Goal: Task Accomplishment & Management: Complete application form

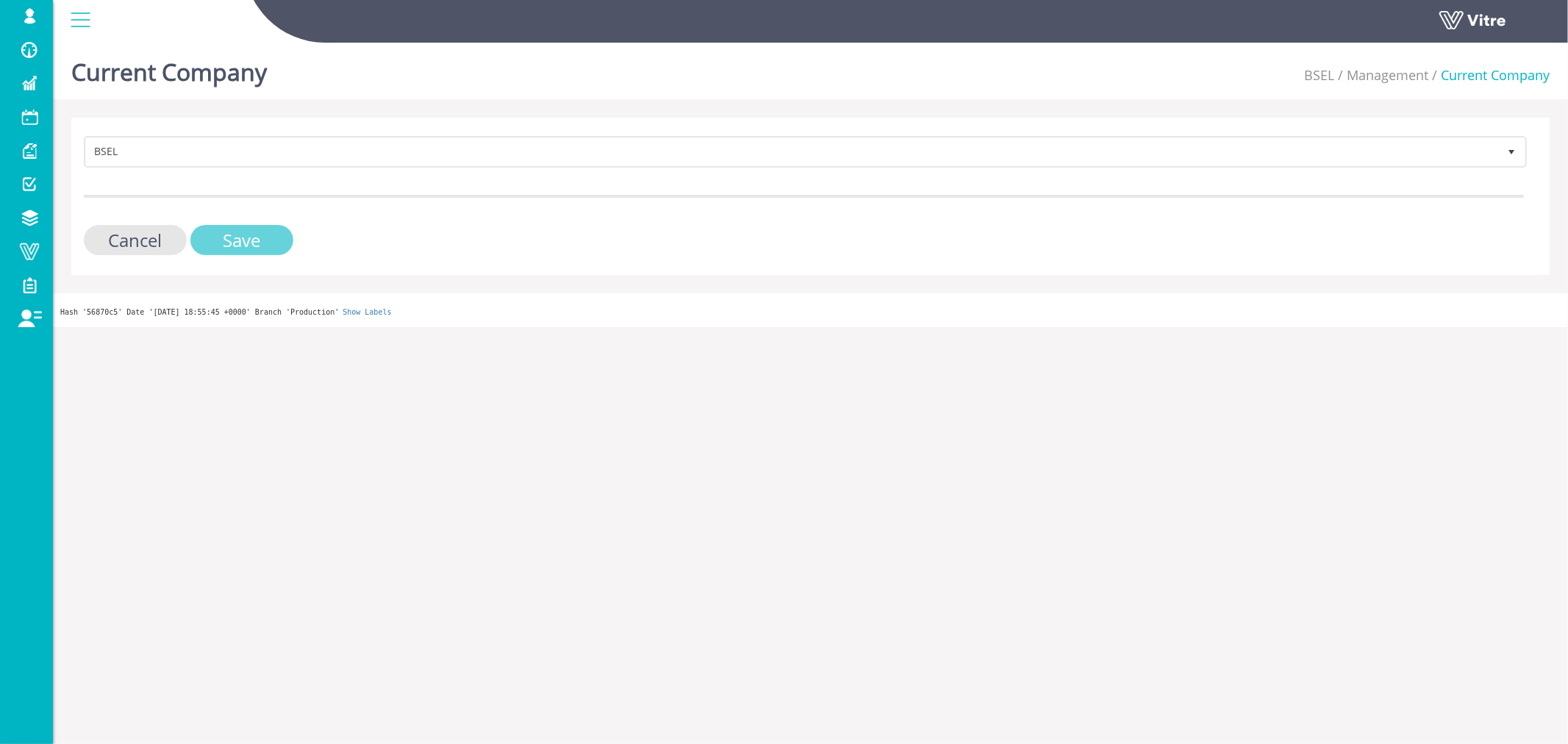
click at [262, 225] on input "Save" at bounding box center [242, 240] width 103 height 30
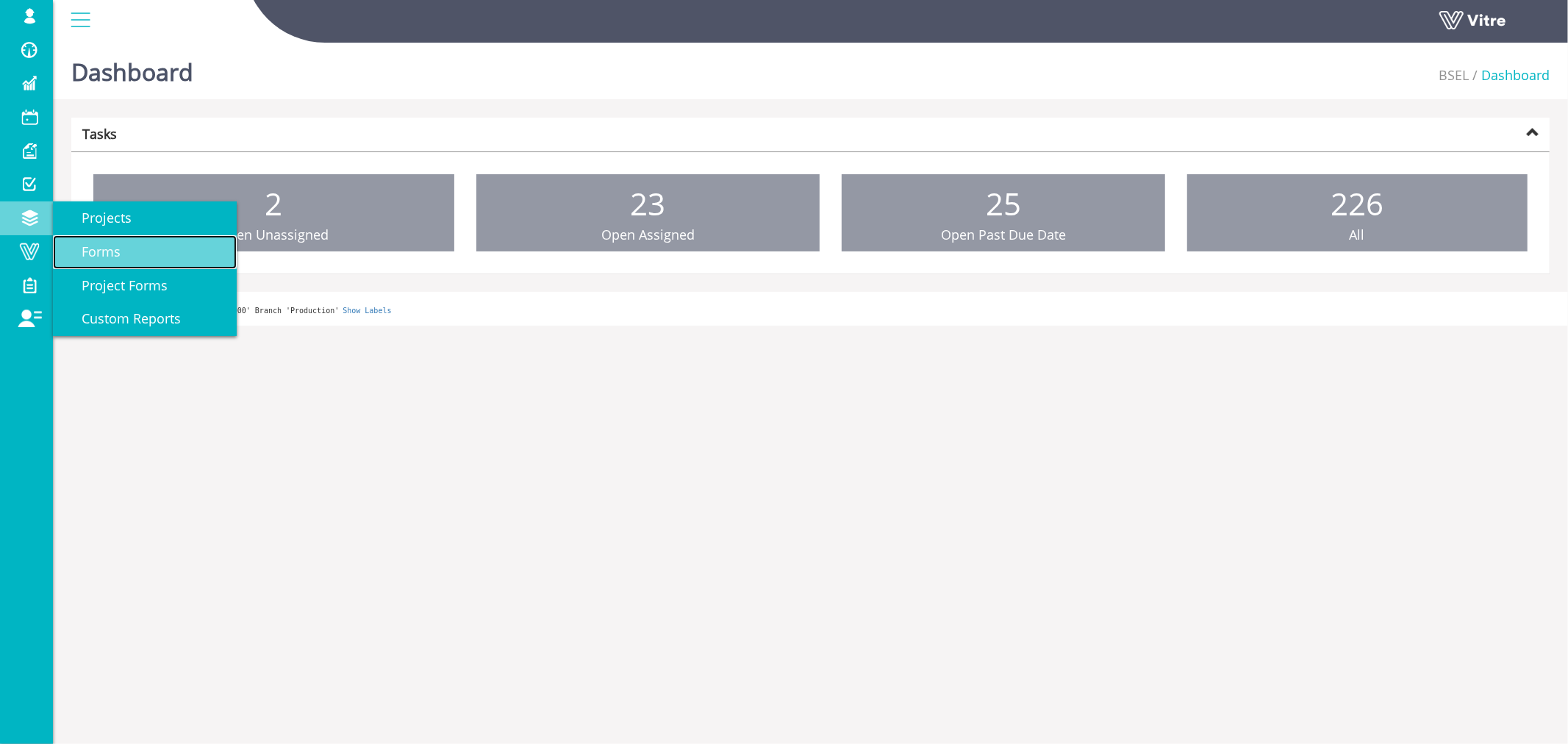
click at [134, 248] on link "Forms" at bounding box center [144, 252] width 184 height 34
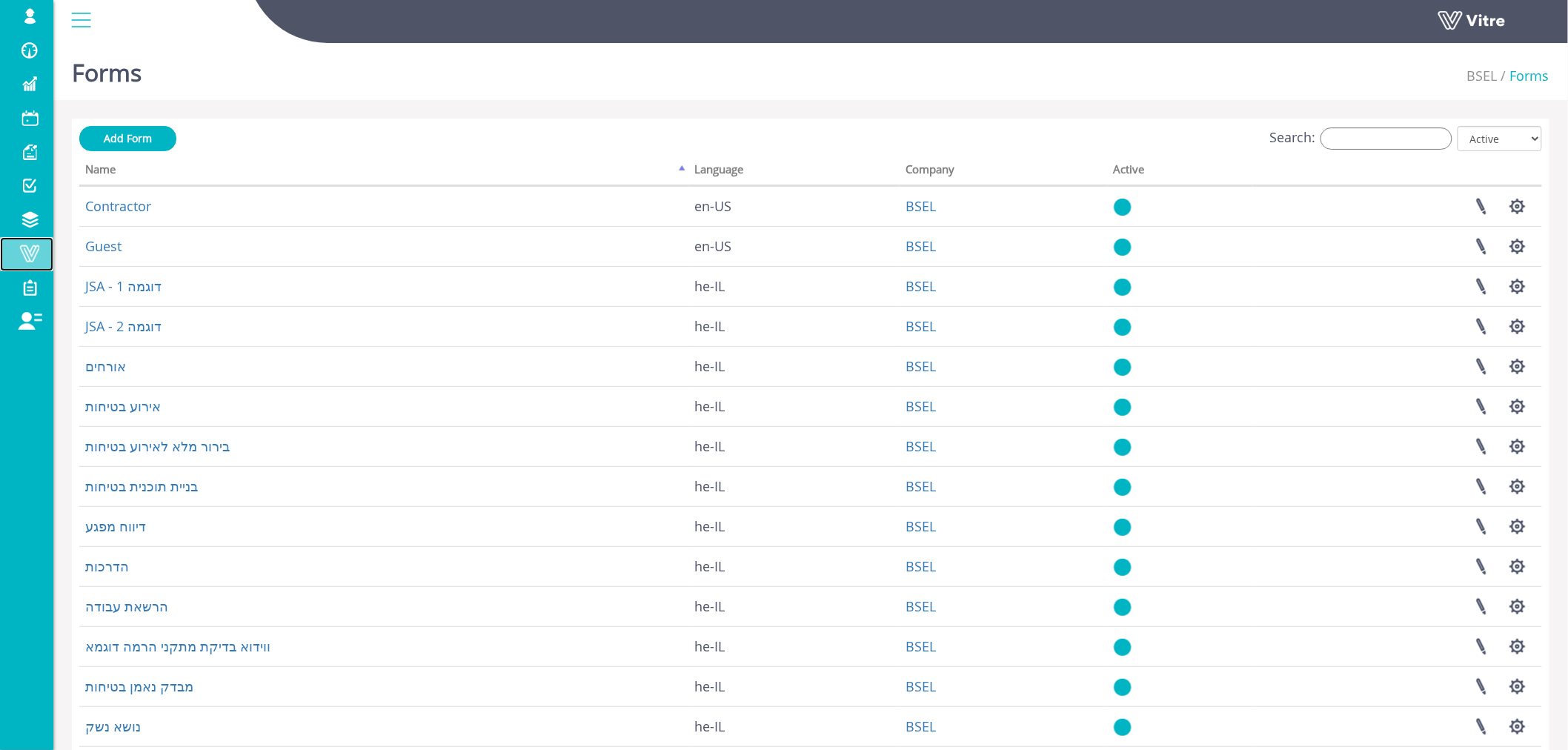
click at [30, 247] on span at bounding box center [30, 253] width 37 height 18
